Goal: Navigation & Orientation: Find specific page/section

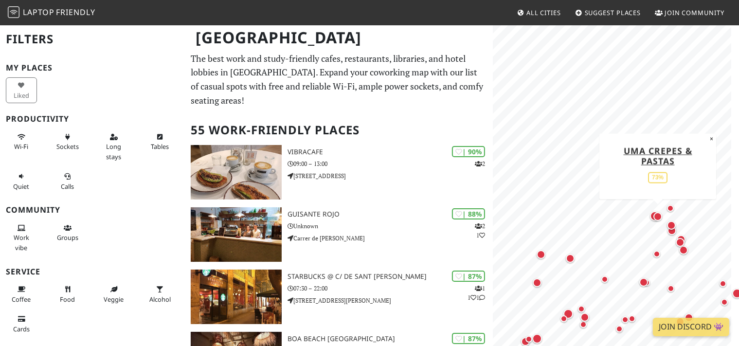
click at [653, 215] on div "Map marker" at bounding box center [657, 216] width 19 height 19
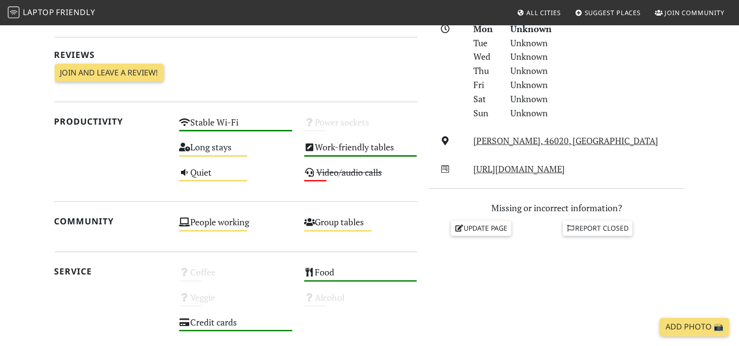
scroll to position [288, 0]
click at [536, 139] on link "[PERSON_NAME], 46020, [GEOGRAPHIC_DATA]" at bounding box center [566, 140] width 185 height 12
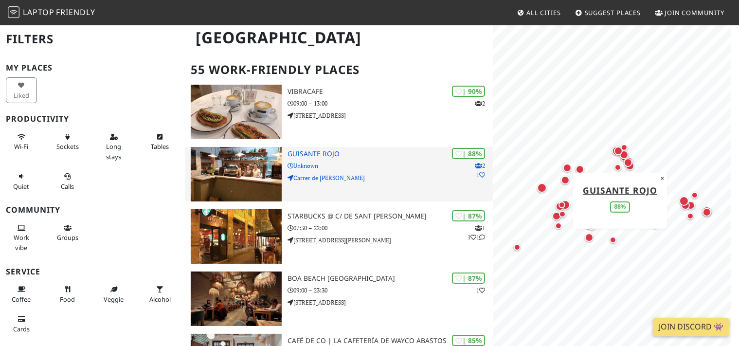
scroll to position [62, 0]
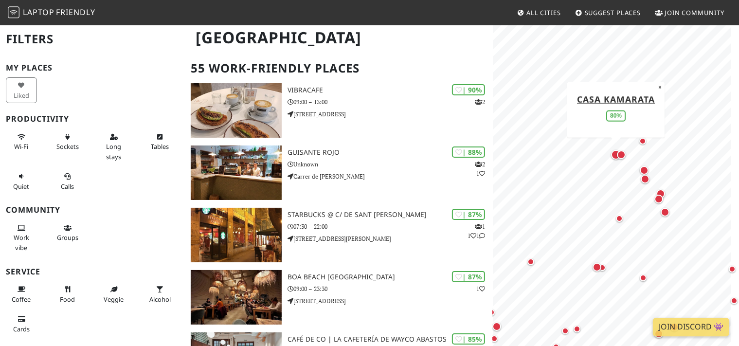
click at [609, 153] on div "Map marker" at bounding box center [615, 154] width 19 height 19
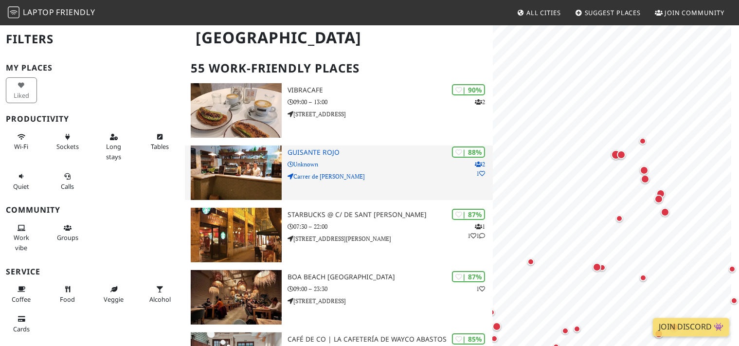
scroll to position [0, 0]
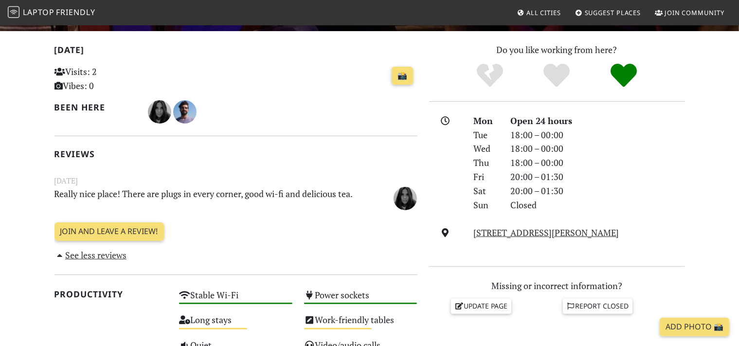
scroll to position [197, 0]
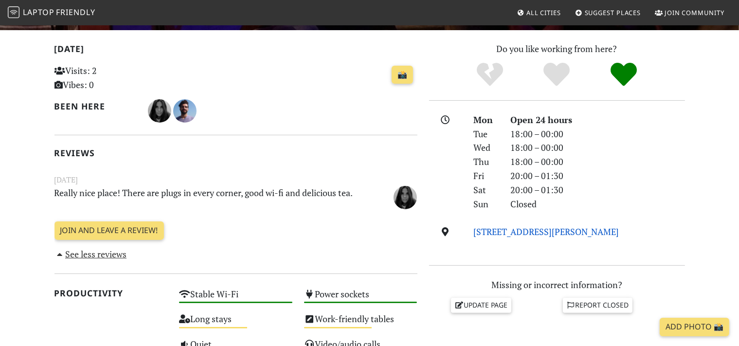
click at [530, 229] on link "[STREET_ADDRESS][PERSON_NAME]" at bounding box center [547, 232] width 146 height 12
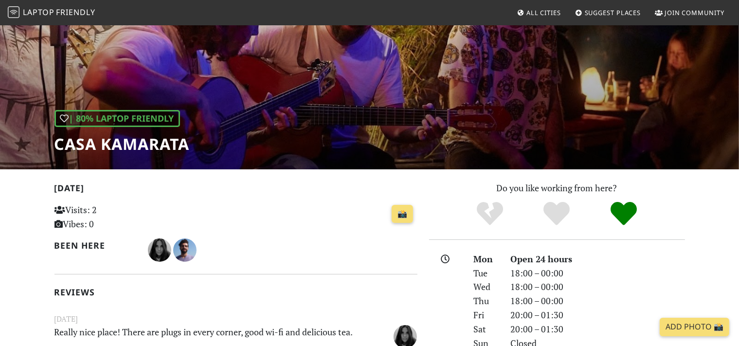
scroll to position [55, 0]
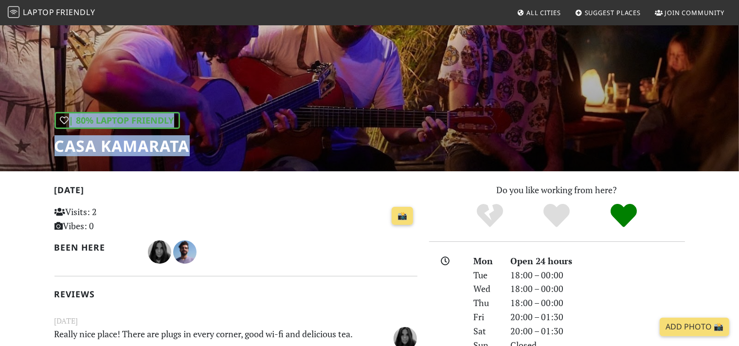
drag, startPoint x: 187, startPoint y: 149, endPoint x: 54, endPoint y: 145, distance: 133.4
click at [54, 145] on div "| 80% Laptop Friendly Casa Kamarata" at bounding box center [369, 70] width 739 height 202
copy div "| 80% Laptop Friendly Casa Kamarata"
click at [133, 153] on h1 "Casa Kamarata" at bounding box center [122, 146] width 135 height 18
drag, startPoint x: 194, startPoint y: 153, endPoint x: 151, endPoint y: 146, distance: 43.4
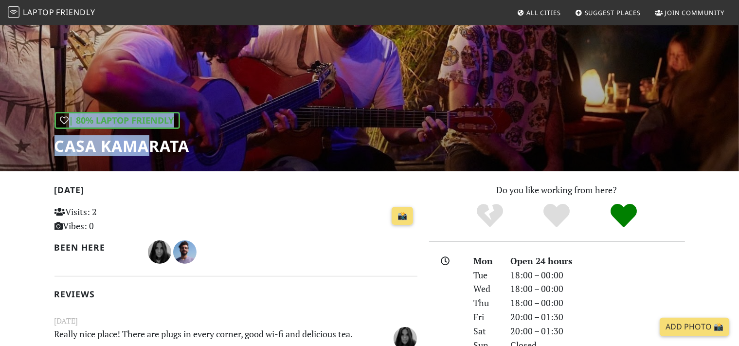
click at [151, 146] on div "| 80% Laptop Friendly Casa Kamarata" at bounding box center [369, 70] width 739 height 202
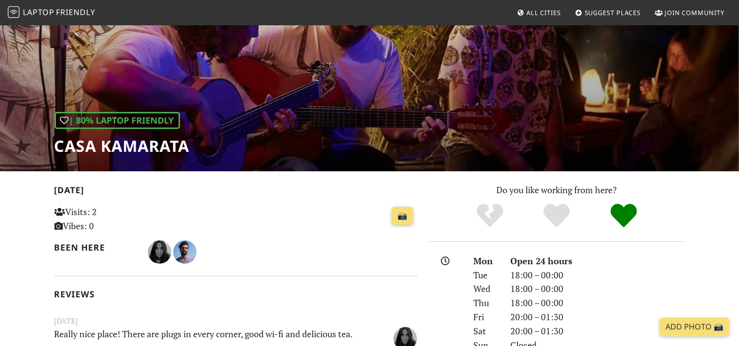
click at [180, 144] on h1 "Casa Kamarata" at bounding box center [122, 146] width 135 height 18
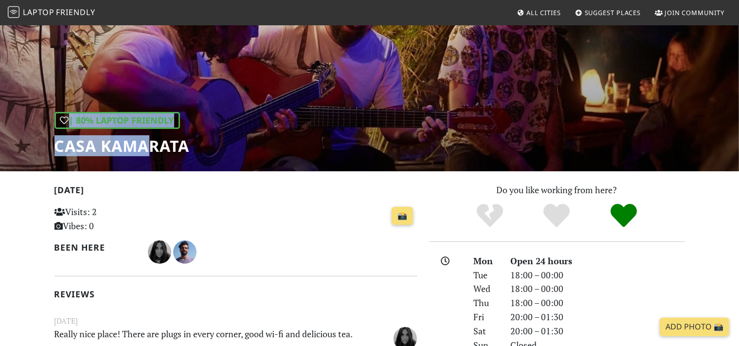
drag, startPoint x: 194, startPoint y: 146, endPoint x: 154, endPoint y: 149, distance: 39.5
click at [154, 149] on div "| 80% Laptop Friendly Casa Kamarata" at bounding box center [369, 70] width 739 height 202
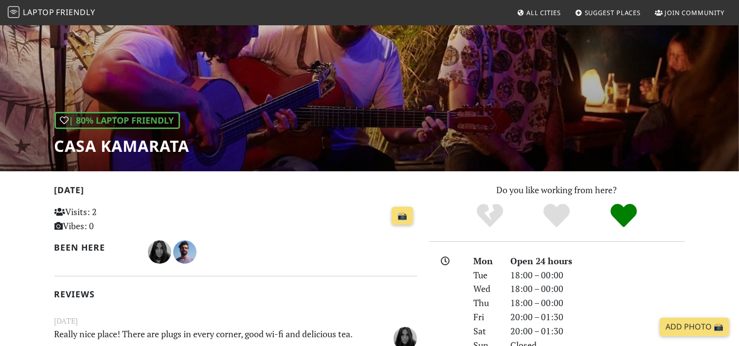
click at [185, 155] on h1 "Casa Kamarata" at bounding box center [122, 146] width 135 height 18
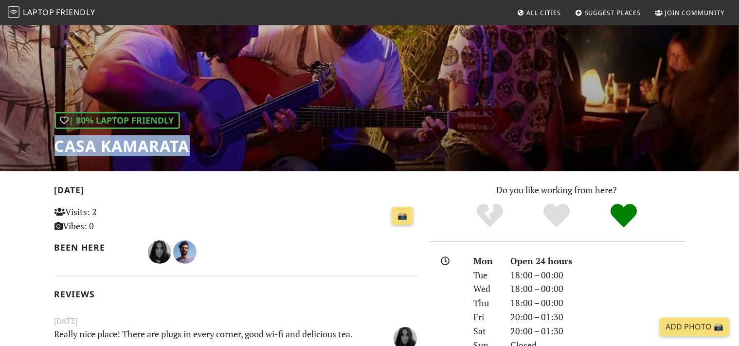
drag, startPoint x: 189, startPoint y: 152, endPoint x: 55, endPoint y: 153, distance: 133.8
click at [55, 153] on h1 "Casa Kamarata" at bounding box center [122, 146] width 135 height 18
copy h1 "Casa Kamarata"
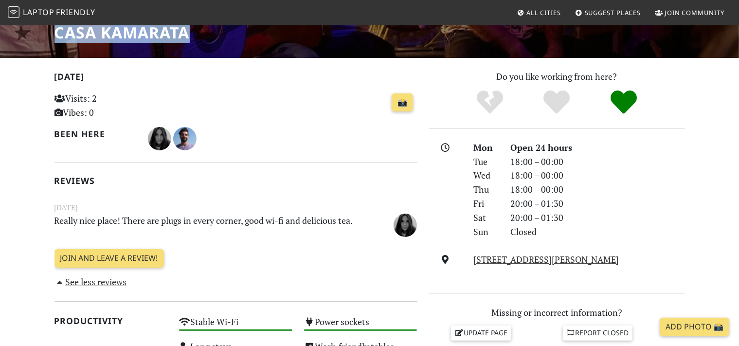
scroll to position [169, 0]
